Goal: Task Accomplishment & Management: Manage account settings

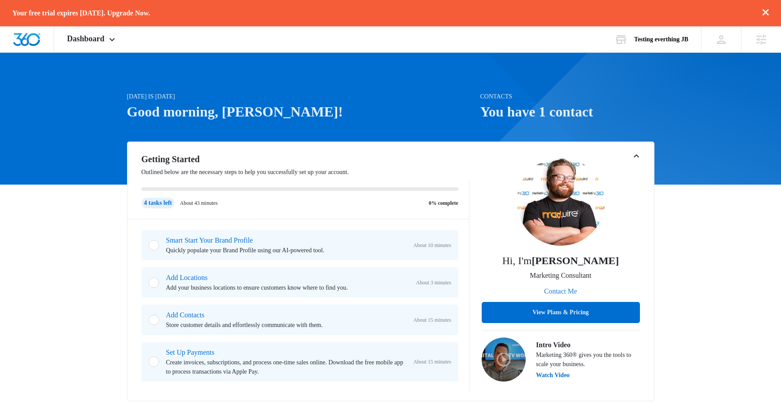
click at [559, 289] on button "Contact Me" at bounding box center [560, 291] width 51 height 21
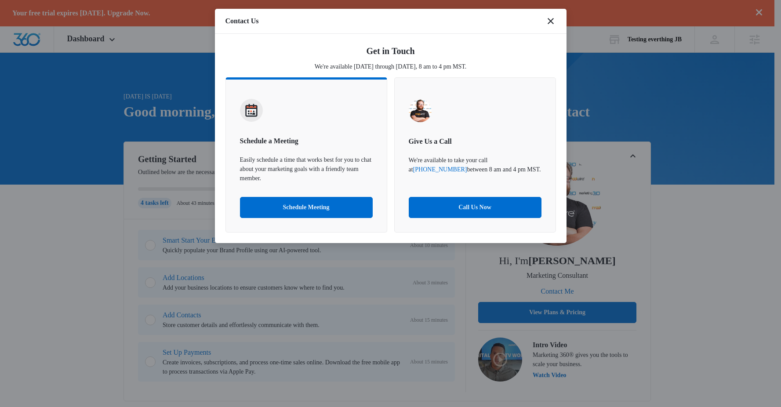
click at [544, 21] on div "Contact Us" at bounding box center [390, 21] width 351 height 25
click at [553, 20] on icon "close" at bounding box center [550, 21] width 11 height 11
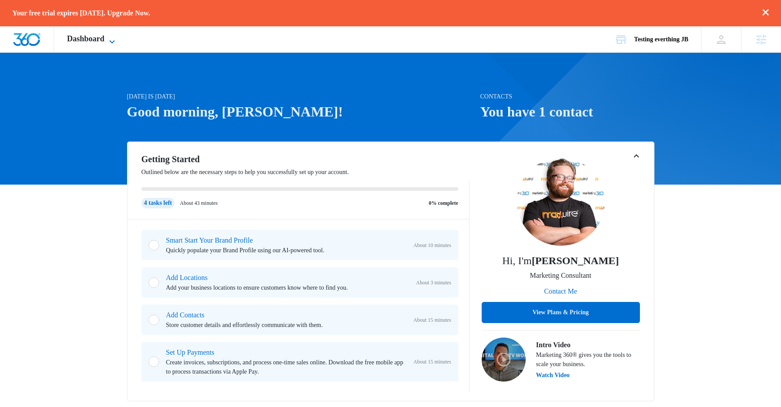
click at [117, 36] on icon at bounding box center [112, 41] width 11 height 11
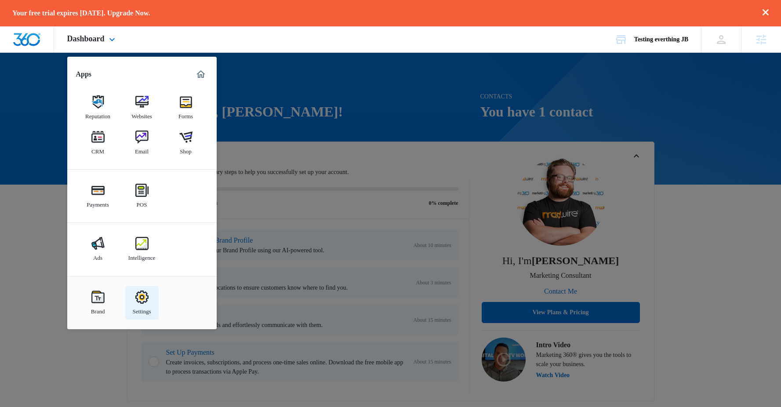
click at [152, 303] on link "Settings" at bounding box center [141, 302] width 33 height 33
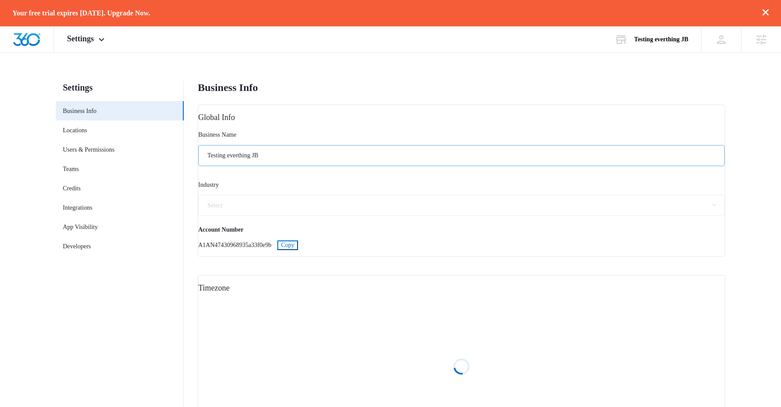
select select "33"
select select "US"
select select "America/New_York"
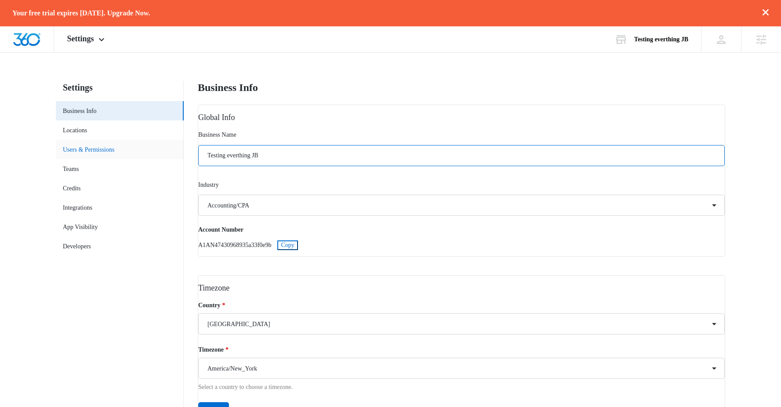
drag, startPoint x: 280, startPoint y: 156, endPoint x: 175, endPoint y: 157, distance: 105.0
click at [175, 157] on div "Settings Business Info Locations Users & Permissions Teams Credits Integrations…" at bounding box center [390, 261] width 669 height 361
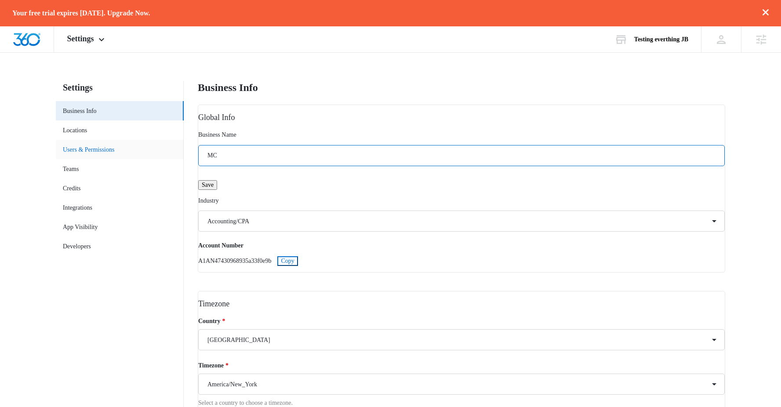
type input "M"
type input "All MC data (image, email, phone, calendly)"
click at [214, 188] on span "Save" at bounding box center [208, 184] width 12 height 7
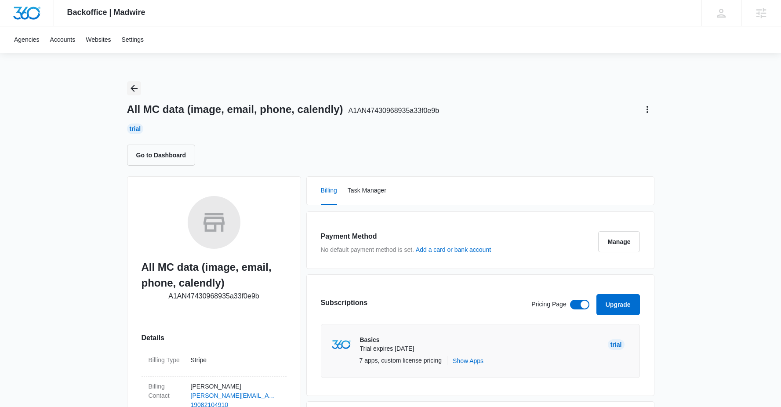
click at [132, 88] on icon "Back" at bounding box center [133, 88] width 7 height 7
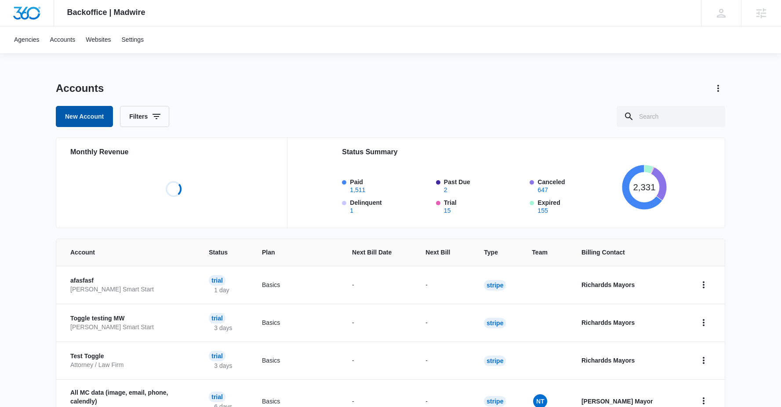
click at [95, 113] on link "New Account" at bounding box center [84, 116] width 57 height 21
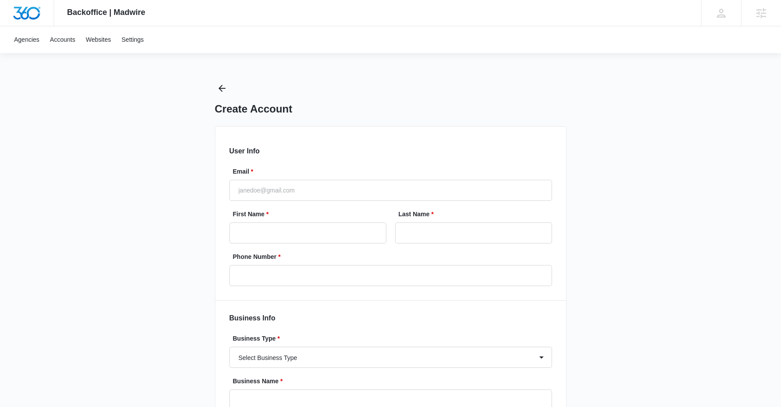
select select "US"
select select "America/New_York"
click at [267, 180] on input "Email *" at bounding box center [390, 190] width 322 height 21
type input "[PERSON_NAME][EMAIL_ADDRESS][DOMAIN_NAME]"
type input "Richard"
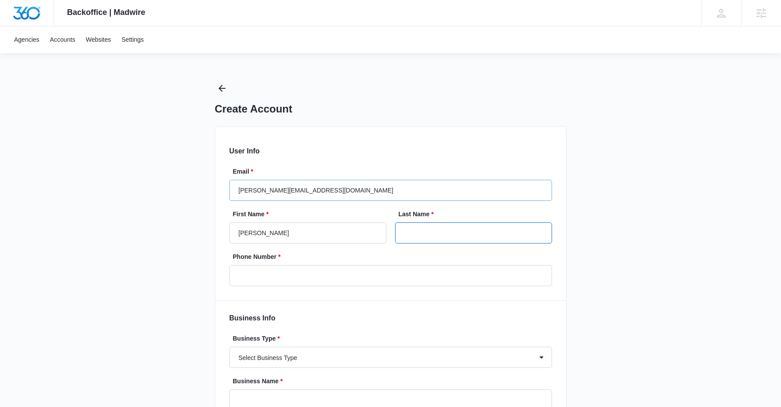
type input "Mayor"
type input "[PHONE_NUMBER]"
type input "Richardds"
type input "Mayors"
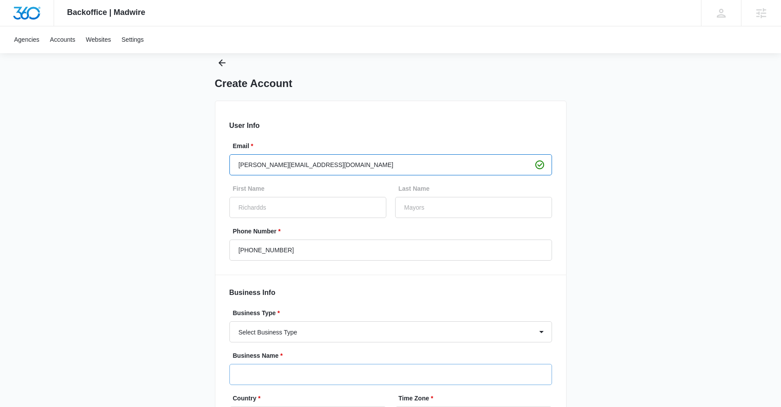
scroll to position [97, 0]
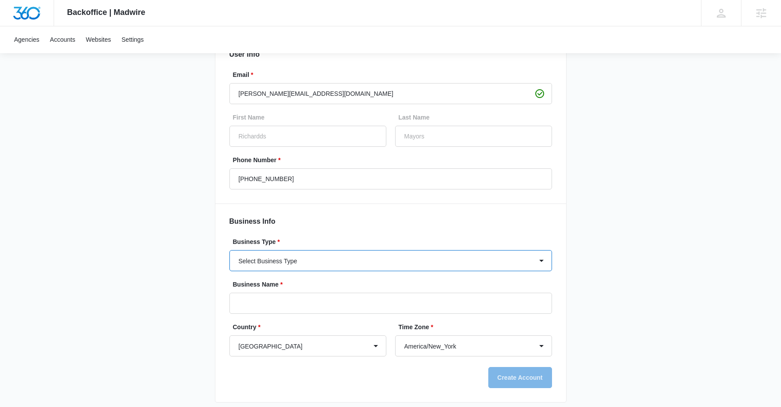
click at [311, 261] on select "Select Business Type Accounting / CPA Accounting/CPA Ashley Furniture Smart Sta…" at bounding box center [390, 260] width 322 height 21
select select "68"
click at [229, 250] on select "Select Business Type Accounting / CPA Accounting/CPA Ashley Furniture Smart Sta…" at bounding box center [390, 260] width 322 height 21
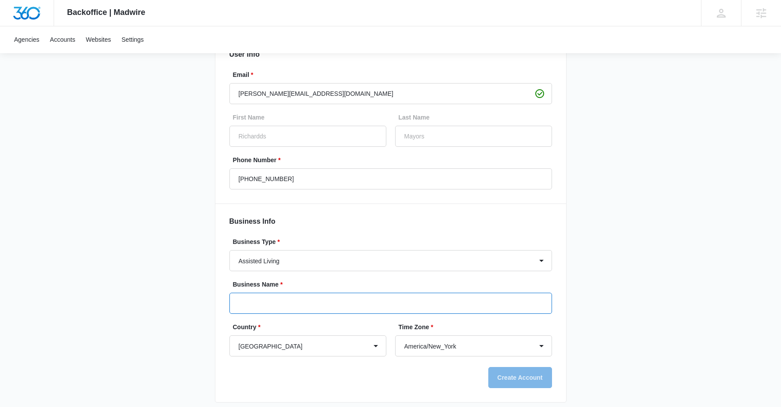
click at [281, 297] on input "Business Name *" at bounding box center [390, 303] width 322 height 21
click at [240, 302] on input "MC Data (phone, calendly)" at bounding box center [390, 303] width 322 height 21
type input "MC Data (phone, calendly)"
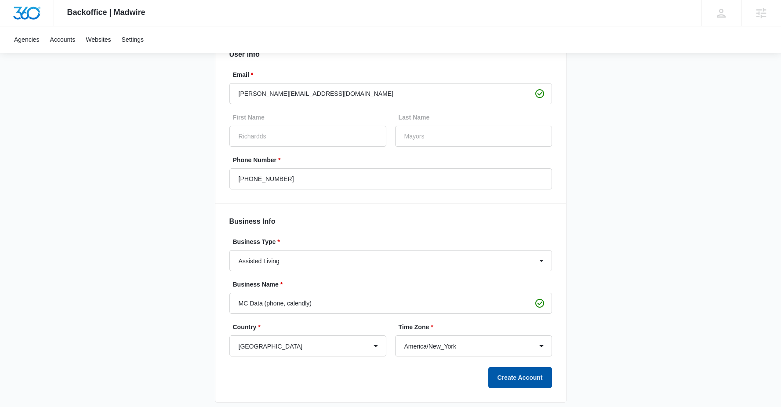
click at [519, 379] on button "Create Account" at bounding box center [520, 377] width 64 height 21
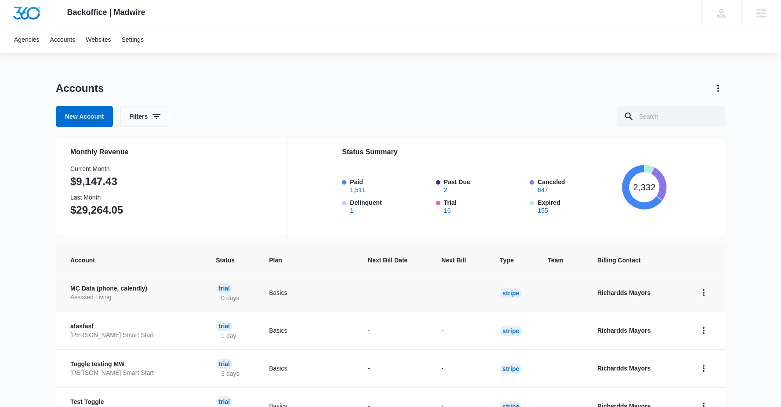
click at [100, 288] on p "MC Data (phone, calendly)" at bounding box center [132, 288] width 124 height 9
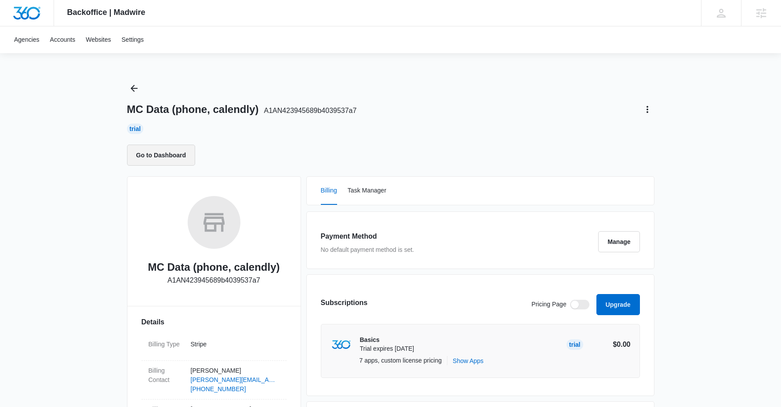
click at [173, 150] on button "Go to Dashboard" at bounding box center [161, 155] width 69 height 21
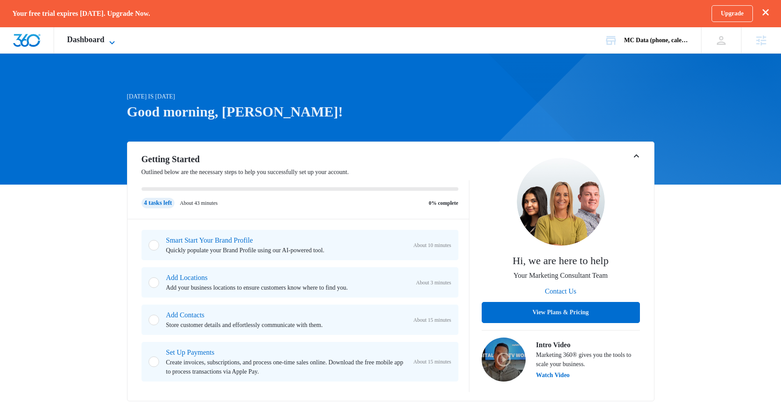
click at [93, 38] on span "Dashboard" at bounding box center [85, 39] width 37 height 9
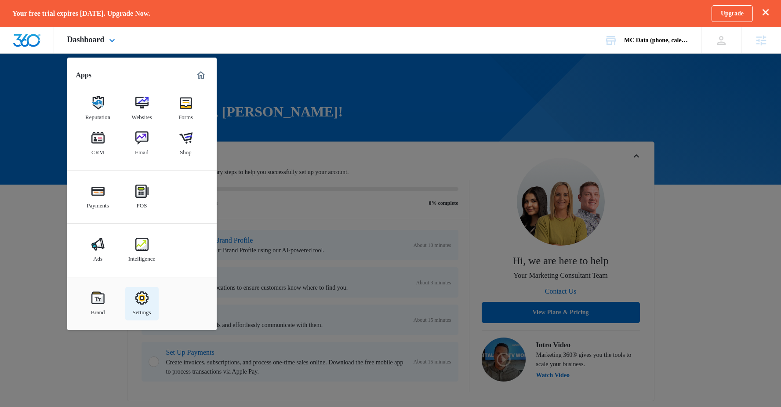
click at [144, 292] on img at bounding box center [141, 297] width 13 height 13
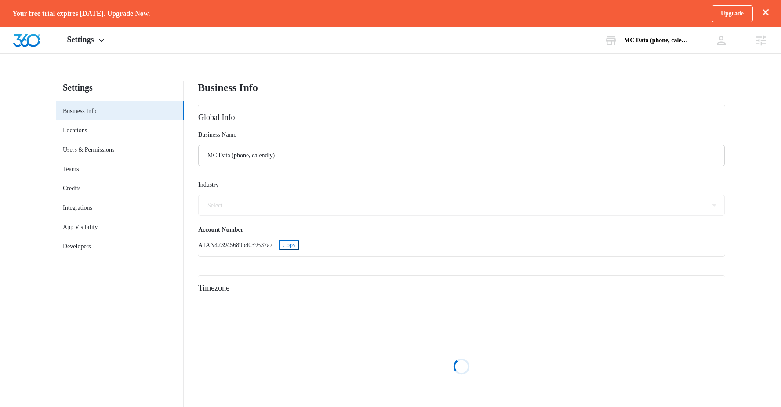
select select "68"
select select "US"
select select "America/New_York"
click at [243, 157] on input "MC Data (phone, calendly)" at bounding box center [461, 155] width 526 height 21
click at [243, 156] on input "MC Data (phone, calendly)" at bounding box center [461, 155] width 526 height 21
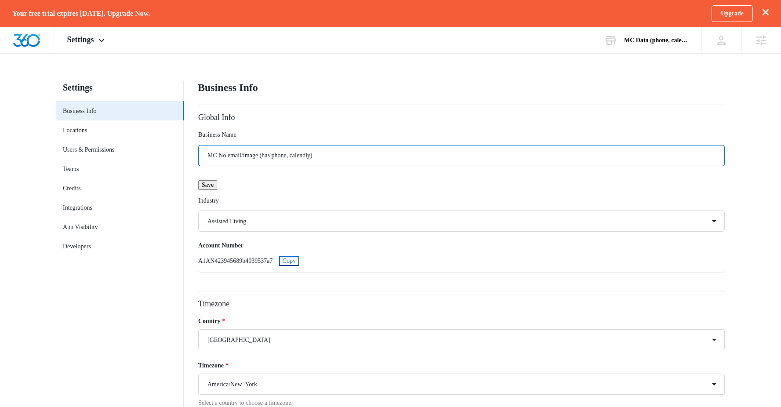
click at [314, 159] on input "MC No email/image (has phone, calendly)" at bounding box center [461, 155] width 526 height 21
click at [301, 188] on div "Save" at bounding box center [461, 185] width 526 height 10
click at [228, 159] on input "MC No email/image (has phone, calendly)" at bounding box center [461, 155] width 526 height 21
click at [214, 188] on span "Save" at bounding box center [208, 184] width 12 height 7
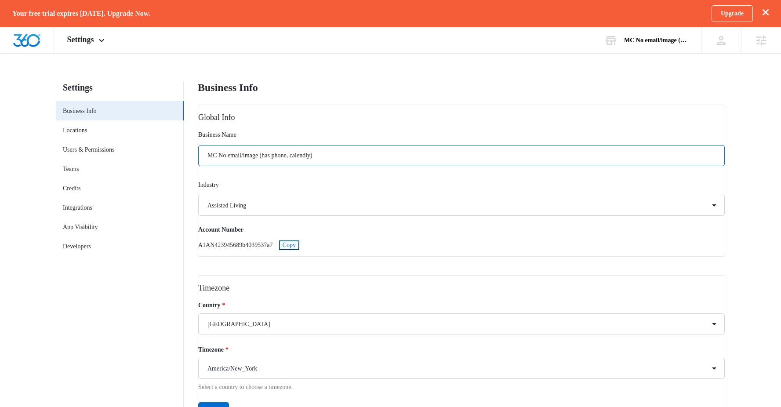
click at [316, 157] on input "MC No email/image (has phone, calendly)" at bounding box center [461, 155] width 526 height 21
click at [313, 157] on input "MC No email/image (has phone, calendly)" at bounding box center [461, 155] width 526 height 21
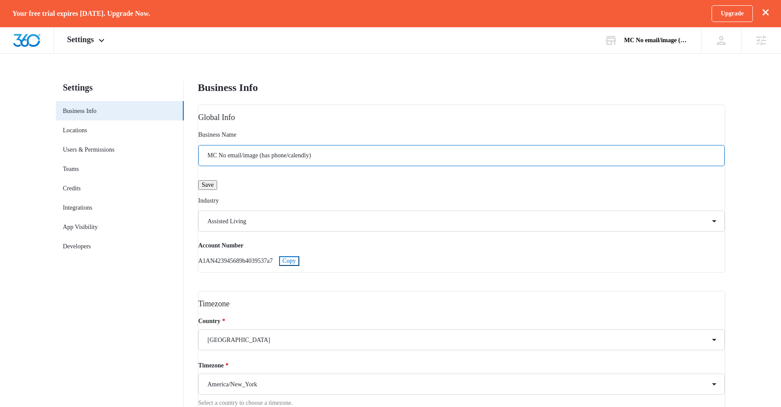
type input "MC No email/image (has phone/calendly)"
click at [214, 188] on span "Save" at bounding box center [208, 184] width 12 height 7
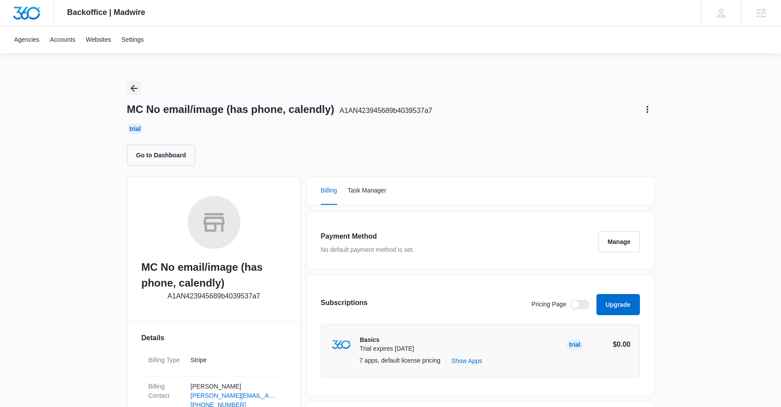
click at [138, 89] on icon "Back" at bounding box center [134, 88] width 11 height 11
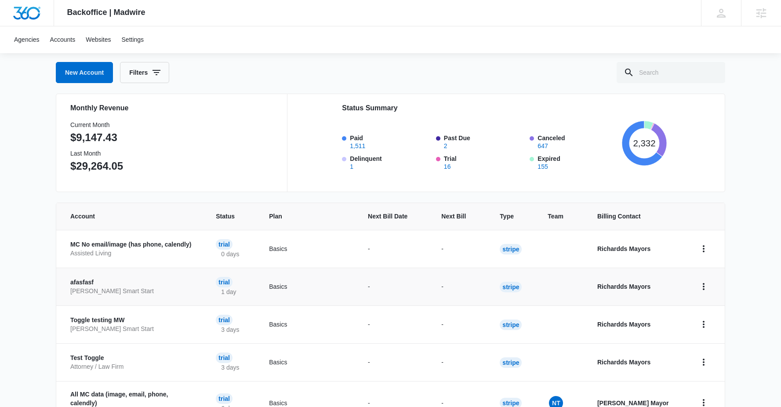
scroll to position [38, 0]
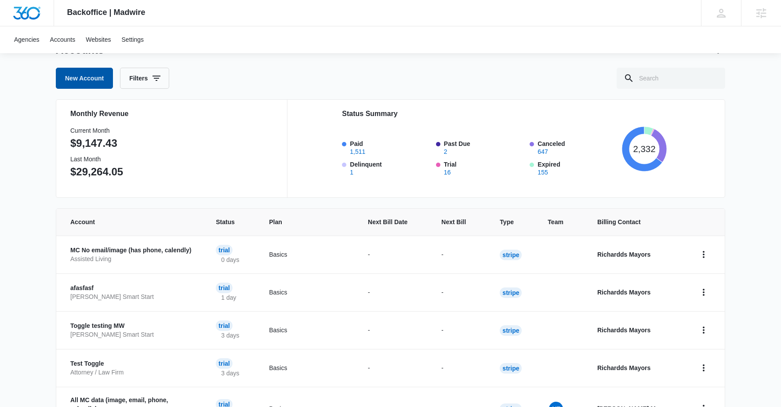
click at [88, 76] on link "New Account" at bounding box center [84, 78] width 57 height 21
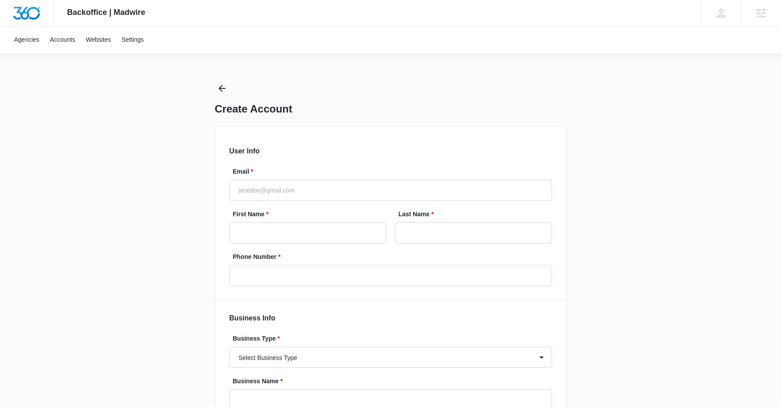
select select "US"
select select "America/New_York"
click at [256, 196] on input "Email *" at bounding box center [390, 190] width 322 height 21
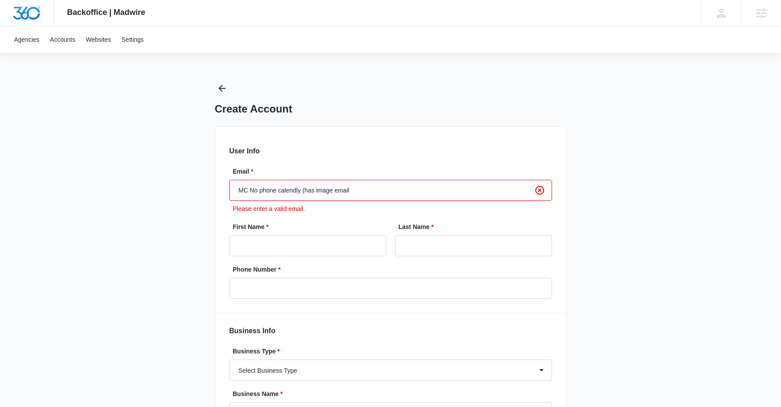
type input "MC No phone calendly (has image email)"
drag, startPoint x: 361, startPoint y: 194, endPoint x: 217, endPoint y: 194, distance: 144.6
click at [217, 194] on div "User Info Email * MC No phone calendly (has image email) Please enter a valid e…" at bounding box center [390, 319] width 351 height 386
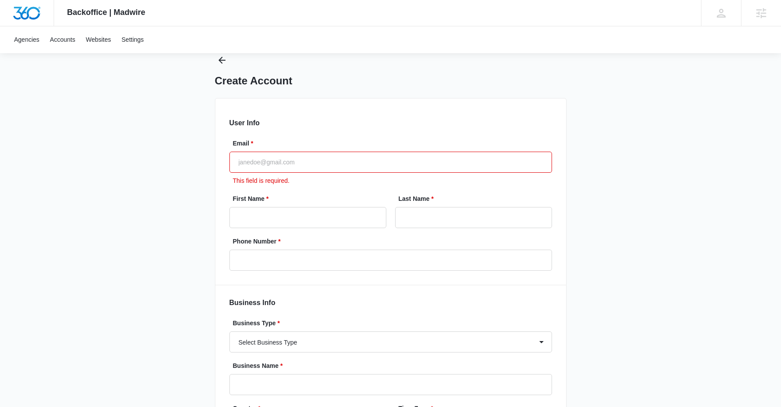
scroll to position [103, 0]
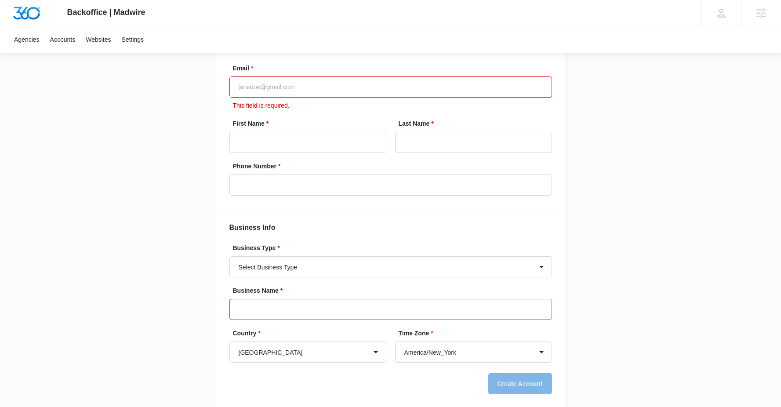
click at [260, 308] on input "Business Name *" at bounding box center [390, 309] width 322 height 21
paste input "MC No phone calendly (has image email)"
type input "MC No phone calendly (has image email)"
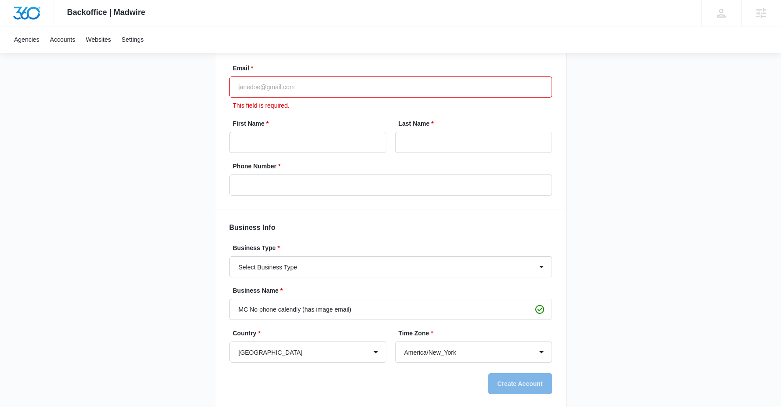
click at [251, 86] on input "Email *" at bounding box center [390, 86] width 322 height 21
type input "[PERSON_NAME][EMAIL_ADDRESS][DOMAIN_NAME]"
type input "Richard"
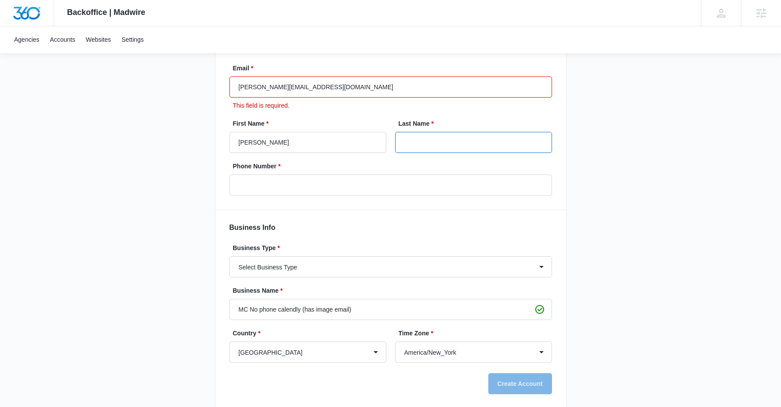
type input "Mayor"
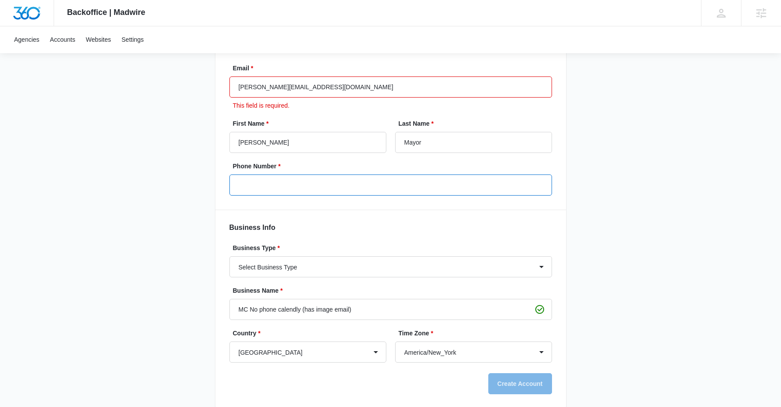
type input "(908) 210-4910"
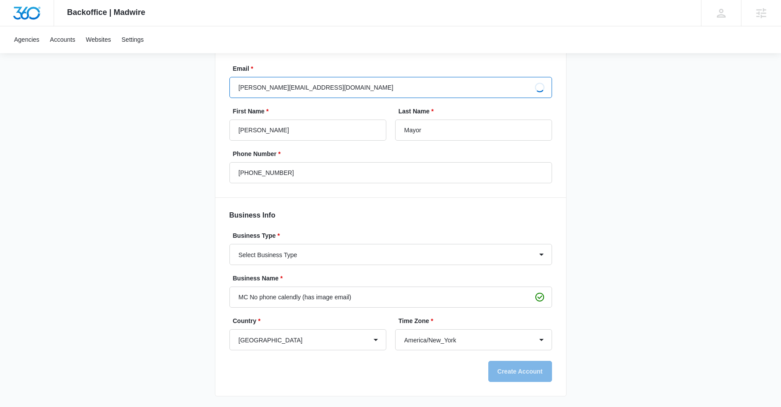
type input "Richardds"
type input "Mayors"
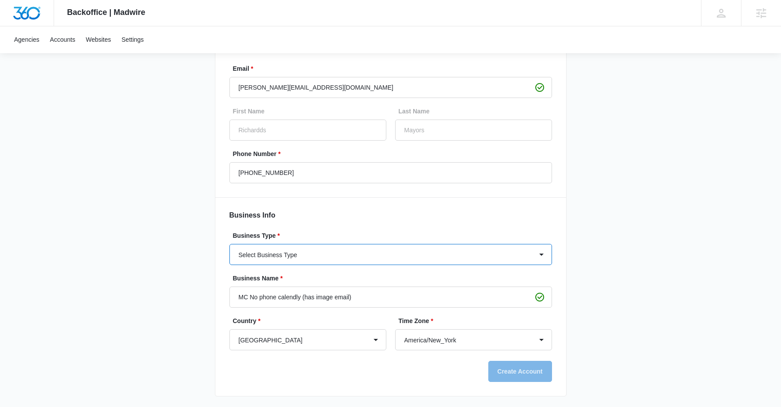
click at [326, 258] on select "Select Business Type Accounting / CPA Accounting/CPA Ashley Furniture Smart Sta…" at bounding box center [390, 254] width 322 height 21
select select "71"
click at [229, 244] on select "Select Business Type Accounting / CPA Accounting/CPA Ashley Furniture Smart Sta…" at bounding box center [390, 254] width 322 height 21
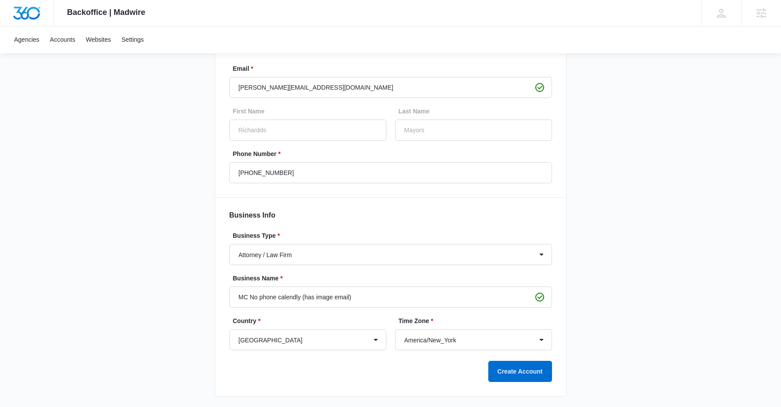
click at [594, 282] on div "Backoffice | Madwire Apps Settings Richardds Mayors richard.mayor@madwire.com M…" at bounding box center [390, 152] width 781 height 510
click at [523, 373] on button "Create Account" at bounding box center [520, 371] width 64 height 21
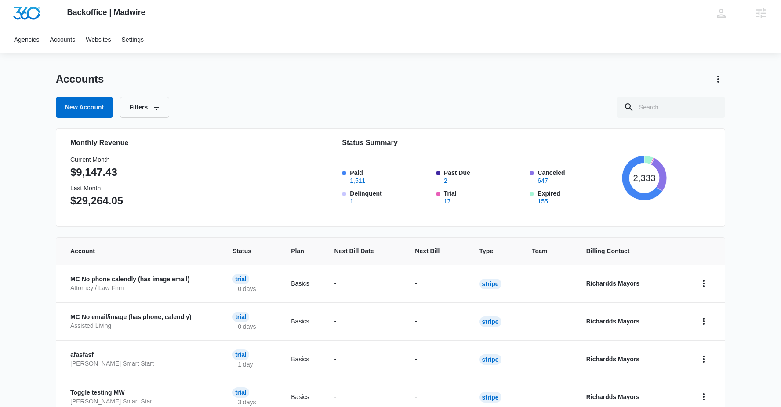
scroll to position [22, 0]
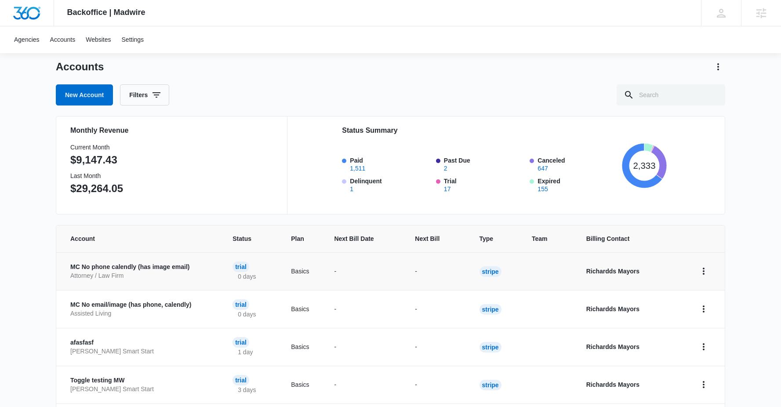
click at [121, 267] on p "MC No phone calendly (has image email)" at bounding box center [140, 267] width 141 height 9
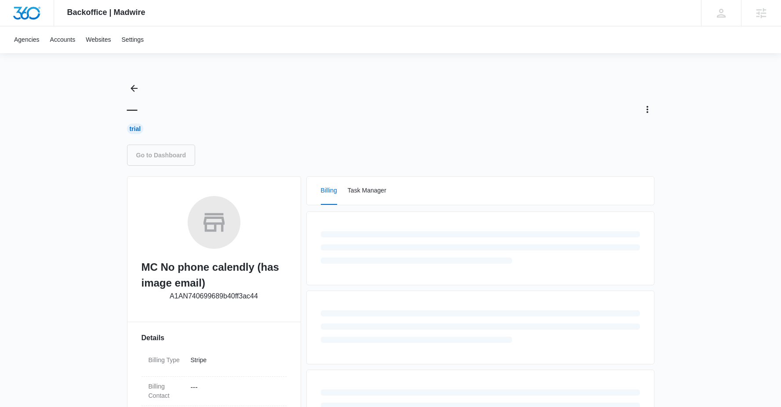
click at [172, 155] on link "Go to Dashboard" at bounding box center [161, 155] width 69 height 21
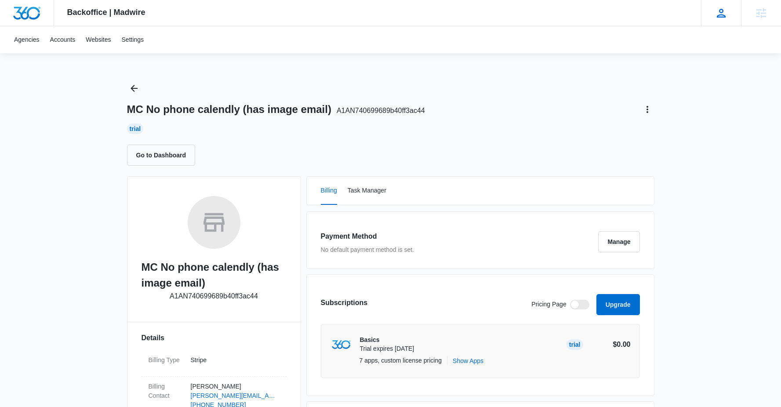
click at [719, 18] on icon at bounding box center [720, 13] width 13 height 13
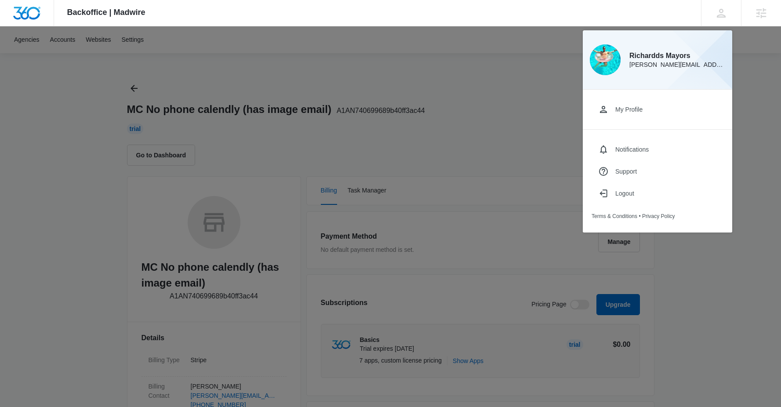
click at [747, 56] on div at bounding box center [390, 203] width 781 height 407
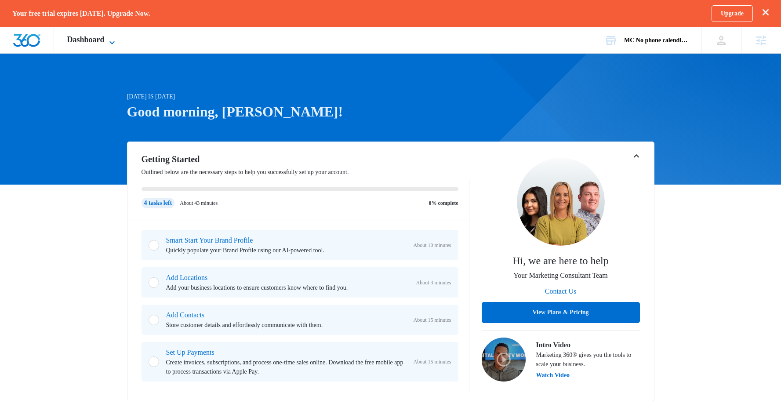
click at [113, 40] on icon at bounding box center [112, 42] width 11 height 11
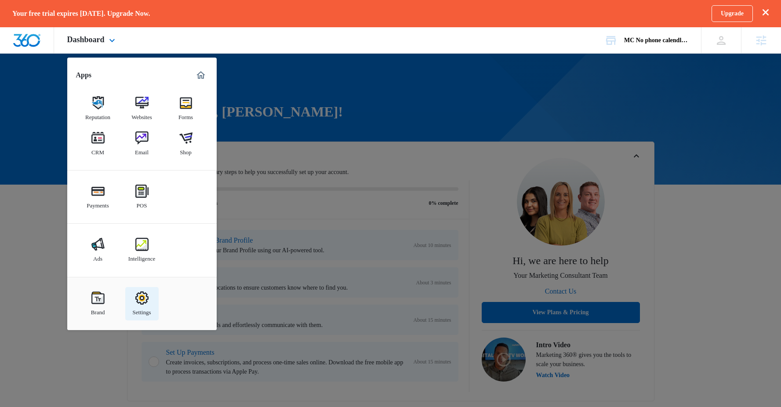
click at [139, 297] on img at bounding box center [141, 297] width 13 height 13
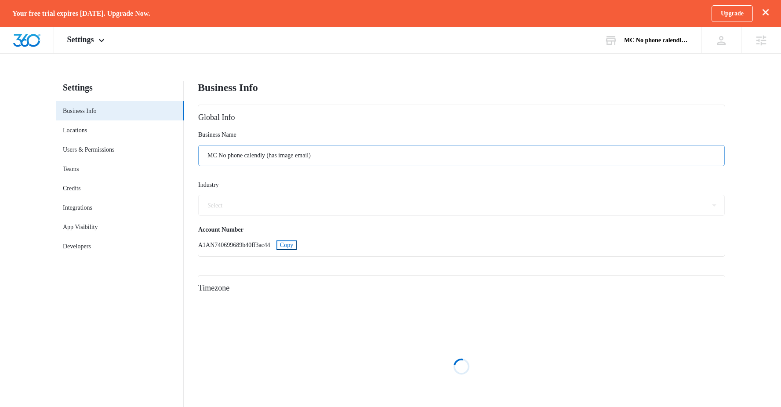
select select "71"
select select "US"
select select "America/New_York"
click at [261, 159] on input "MC No phone calendly (has image email)" at bounding box center [461, 155] width 526 height 21
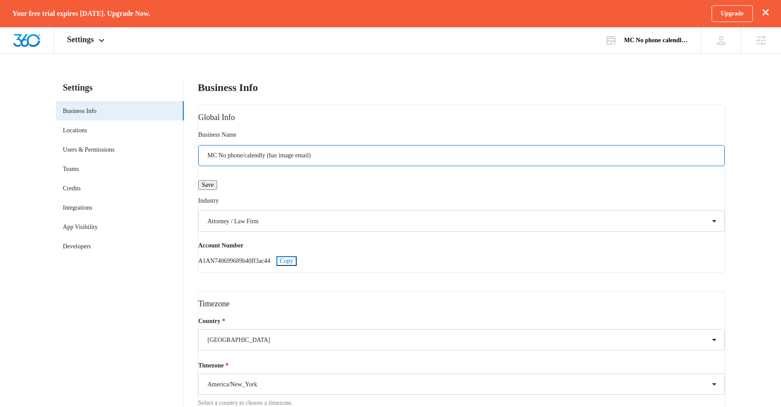
click at [319, 157] on input "MC No phone/calendly (has image email)" at bounding box center [461, 155] width 526 height 21
type input "MC No phone/calendly (has image/email)"
click at [217, 190] on button "Save" at bounding box center [207, 185] width 19 height 10
